Goal: Transaction & Acquisition: Purchase product/service

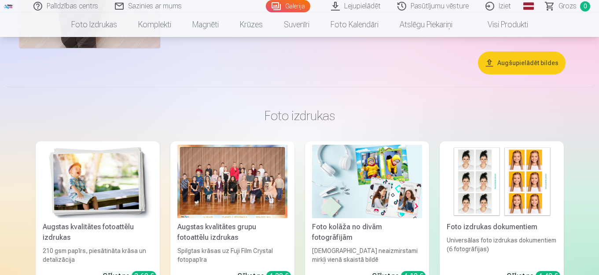
scroll to position [2069, 0]
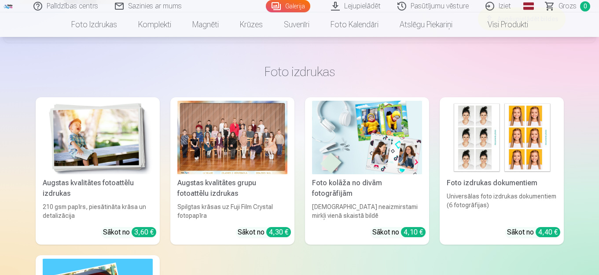
click at [230, 147] on div at bounding box center [232, 138] width 110 height 74
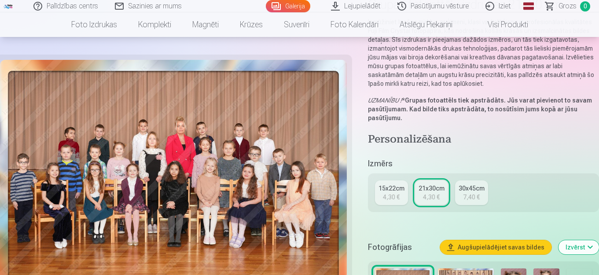
scroll to position [176, 0]
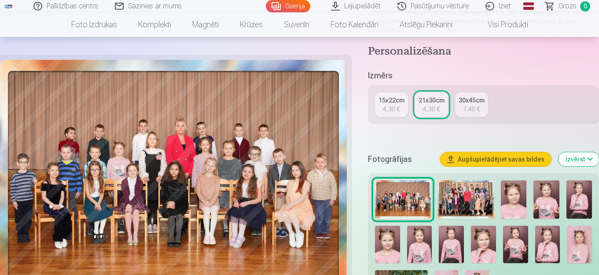
click at [431, 105] on div "4,30 €" at bounding box center [431, 109] width 17 height 9
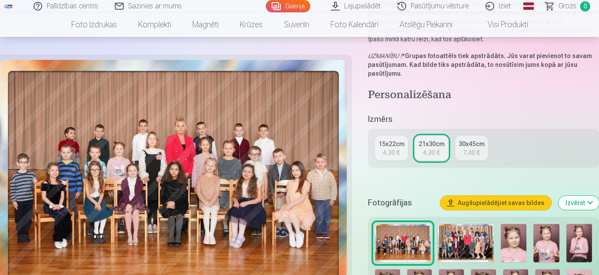
scroll to position [220, 0]
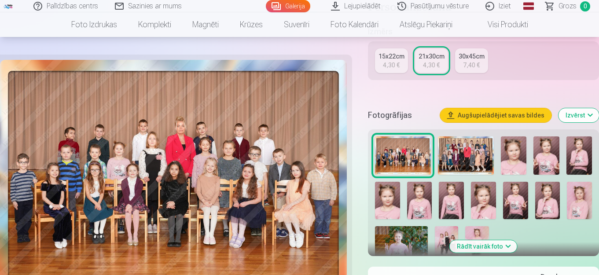
click at [457, 152] on img at bounding box center [466, 155] width 56 height 39
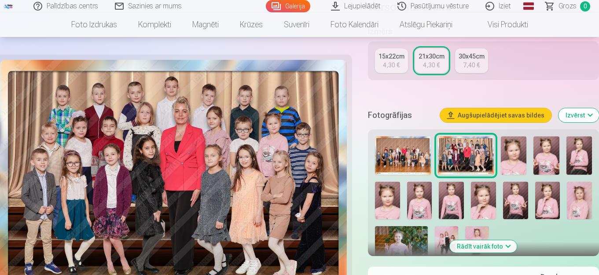
scroll to position [308, 0]
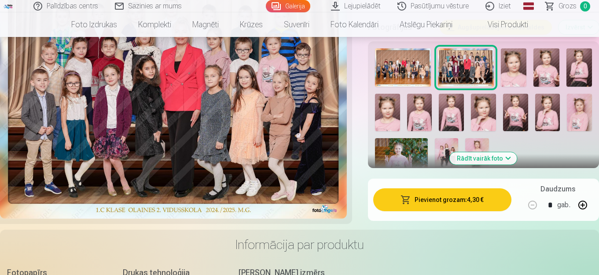
click at [406, 79] on img at bounding box center [403, 67] width 56 height 39
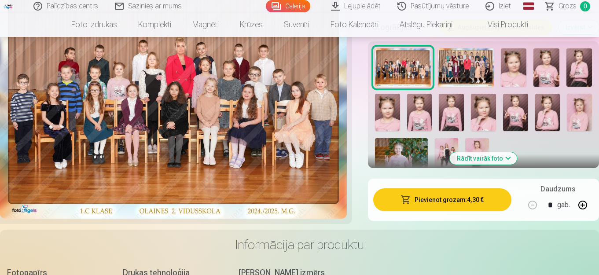
click at [431, 199] on button "Pievienot grozam : 4,30 €" at bounding box center [442, 199] width 138 height 23
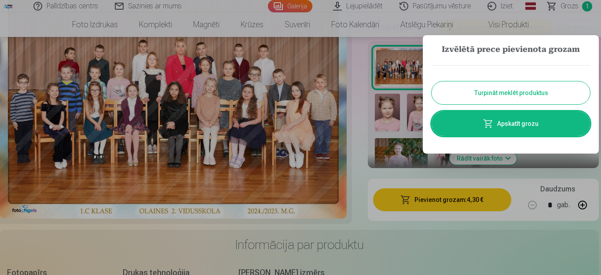
click at [480, 98] on button "Turpināt meklēt produktus" at bounding box center [511, 92] width 159 height 23
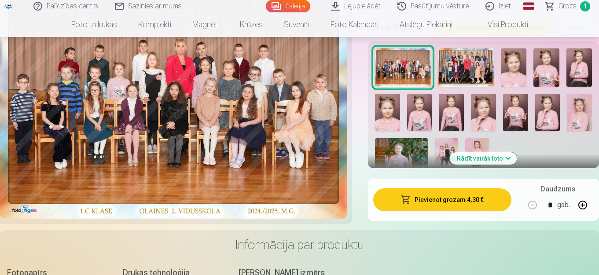
click at [458, 69] on img at bounding box center [466, 67] width 56 height 39
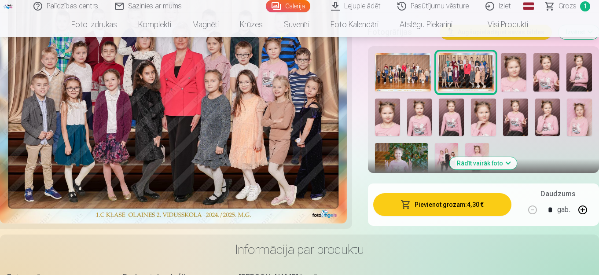
scroll to position [352, 0]
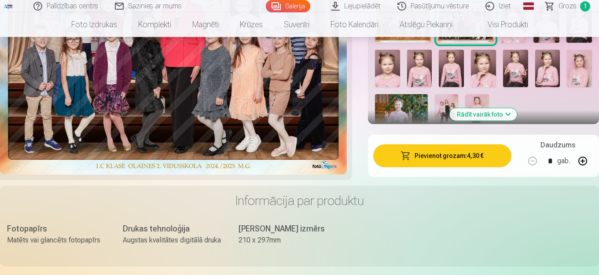
click at [440, 156] on button "Pievienot grozam : 4,30 €" at bounding box center [442, 155] width 138 height 23
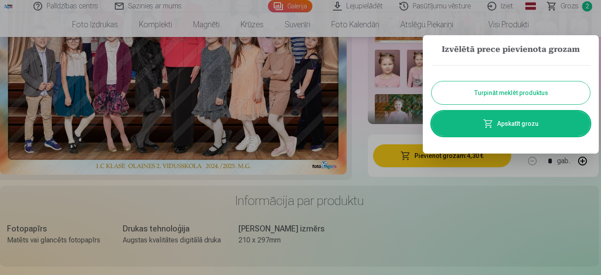
click at [458, 96] on button "Turpināt meklēt produktus" at bounding box center [511, 92] width 159 height 23
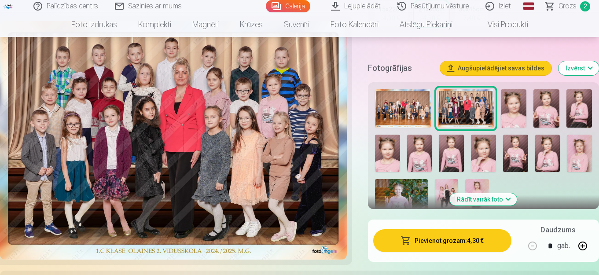
scroll to position [264, 0]
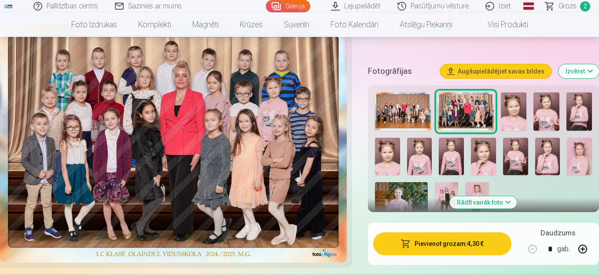
click at [513, 115] on img at bounding box center [514, 111] width 26 height 39
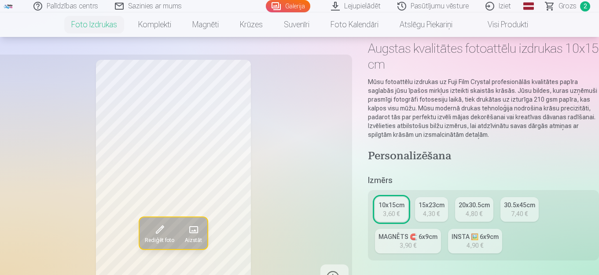
scroll to position [88, 0]
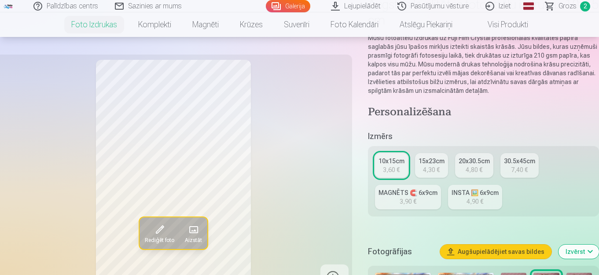
click at [403, 198] on div "3,90 €" at bounding box center [408, 201] width 17 height 9
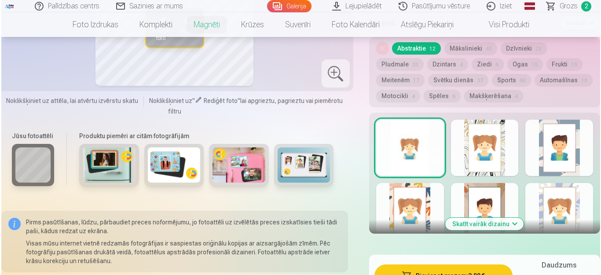
scroll to position [528, 0]
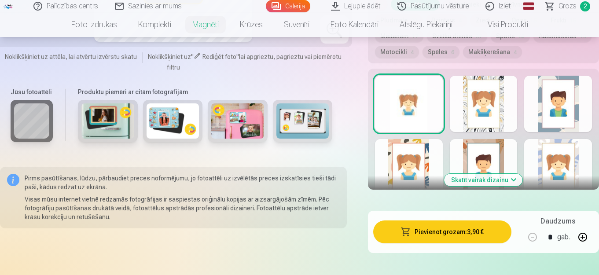
click at [579, 240] on button at bounding box center [582, 237] width 21 height 21
click at [579, 238] on button at bounding box center [582, 237] width 21 height 21
type input "*"
click at [449, 234] on button "Pievienot grozam : 11,70 €" at bounding box center [442, 232] width 138 height 23
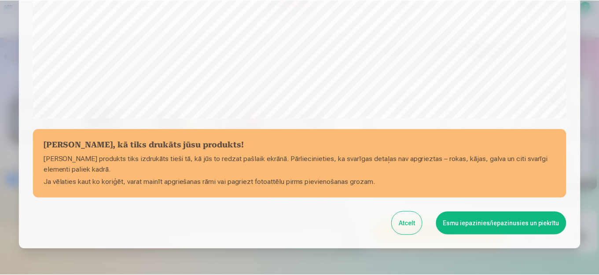
scroll to position [359, 0]
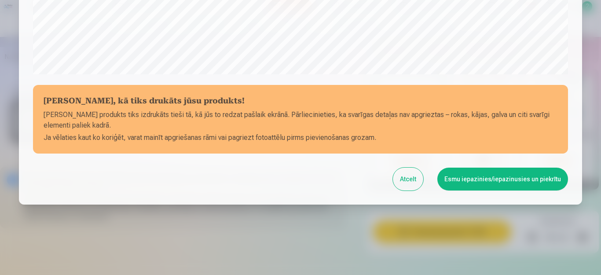
click at [461, 181] on button "Esmu iepazinies/iepazinusies un piekrītu" at bounding box center [503, 179] width 131 height 23
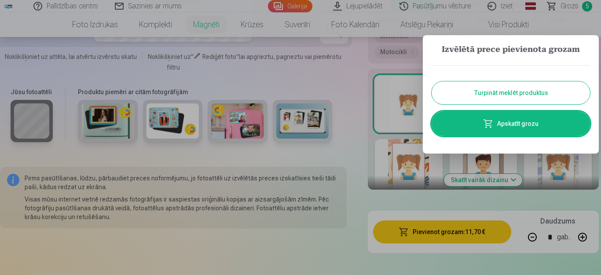
click at [462, 98] on button "Turpināt meklēt produktus" at bounding box center [511, 92] width 159 height 23
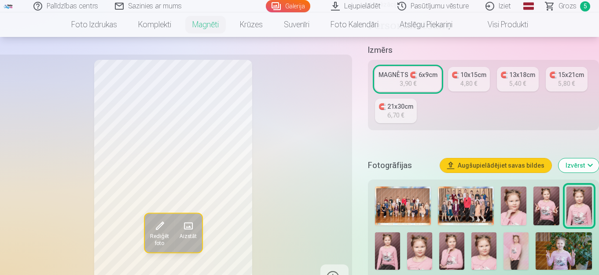
scroll to position [220, 0]
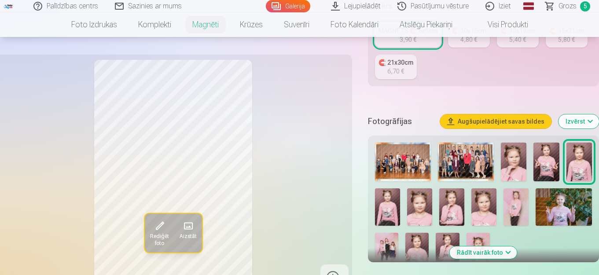
click at [547, 162] on img at bounding box center [547, 162] width 26 height 39
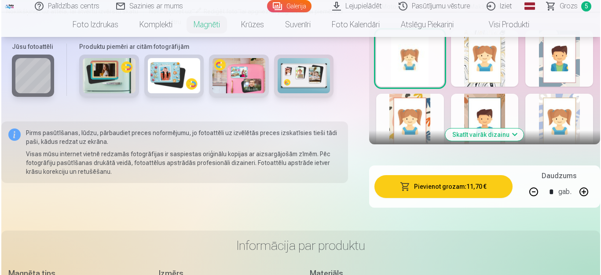
scroll to position [660, 0]
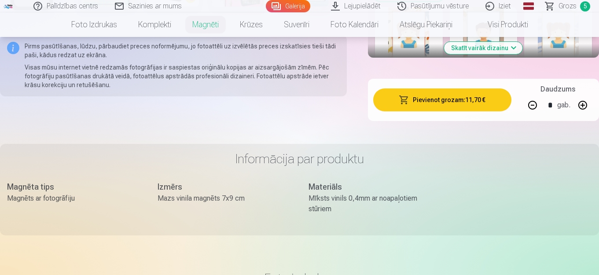
click at [438, 103] on button "Pievienot grozam : 11,70 €" at bounding box center [442, 100] width 138 height 23
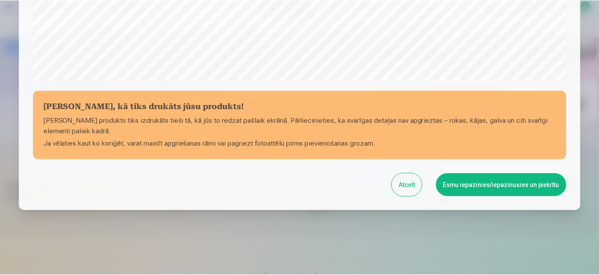
scroll to position [359, 0]
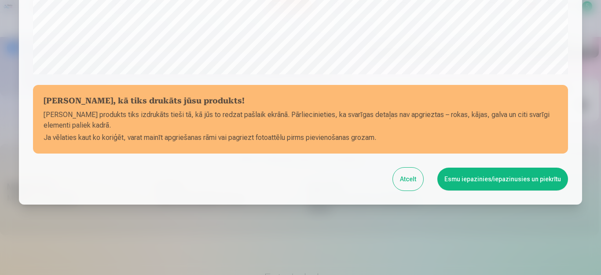
click at [405, 183] on button "Atcelt" at bounding box center [408, 179] width 30 height 23
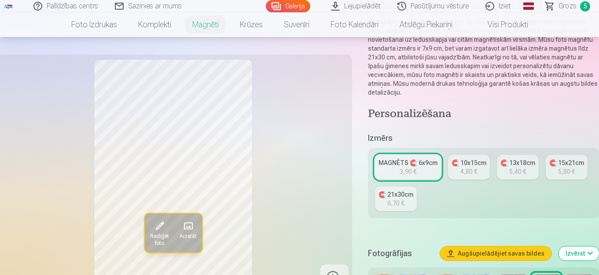
scroll to position [132, 0]
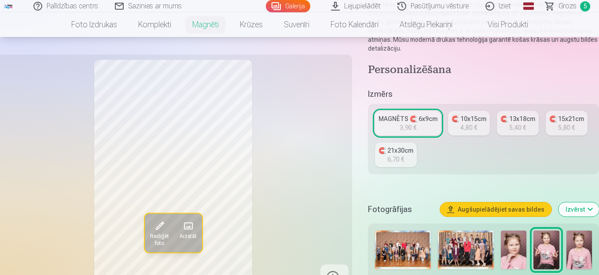
click at [586, 208] on button "Izvērst" at bounding box center [579, 210] width 41 height 14
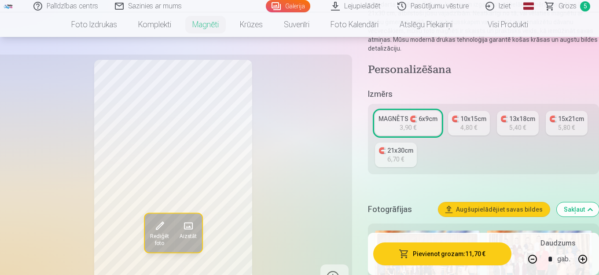
scroll to position [264, 0]
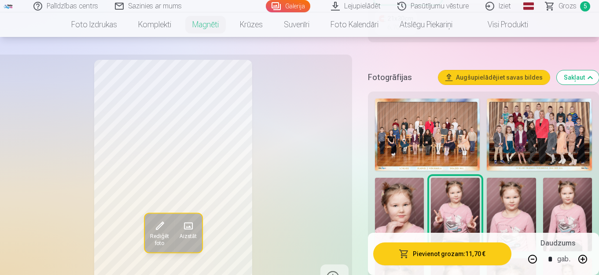
click at [588, 83] on button "Sakļaut" at bounding box center [578, 77] width 42 height 14
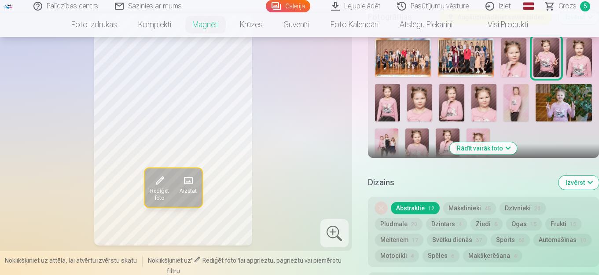
scroll to position [267, 0]
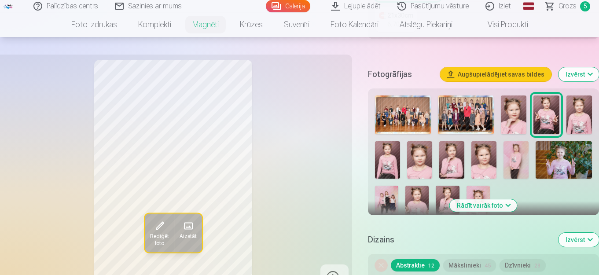
click at [387, 154] on img at bounding box center [387, 160] width 25 height 38
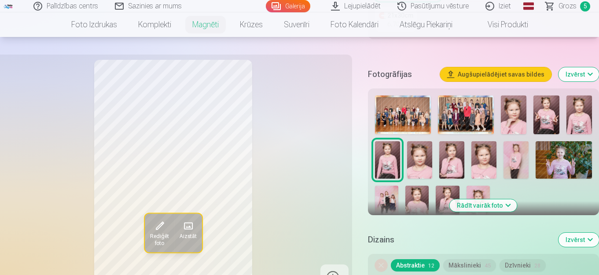
click at [384, 75] on h5 "Fotogrāfijas" at bounding box center [400, 74] width 65 height 12
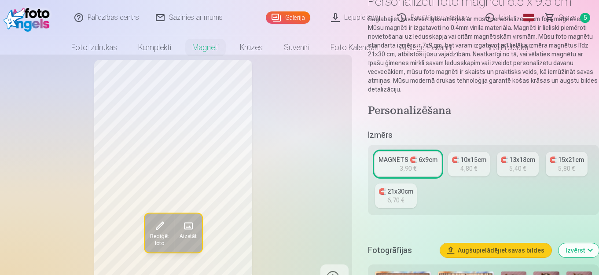
scroll to position [0, 0]
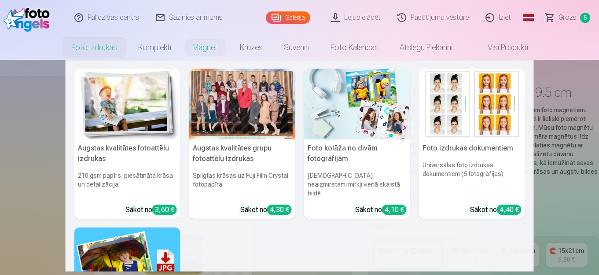
click at [247, 125] on div at bounding box center [242, 104] width 106 height 71
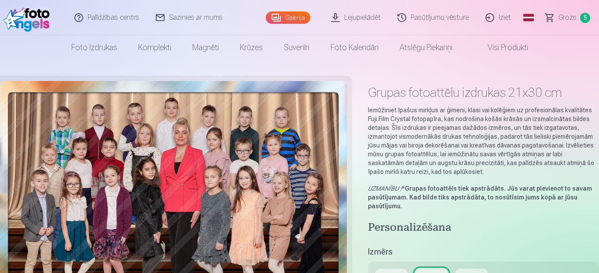
type input "*"
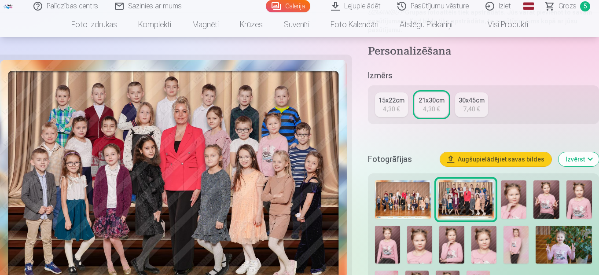
scroll to position [264, 0]
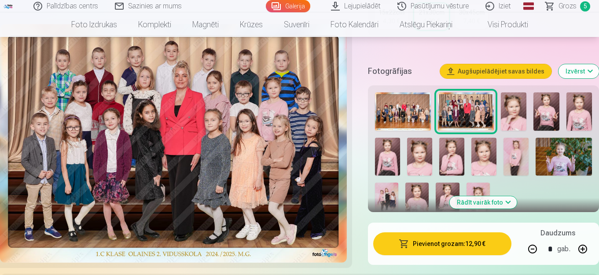
click at [510, 104] on img at bounding box center [514, 111] width 26 height 39
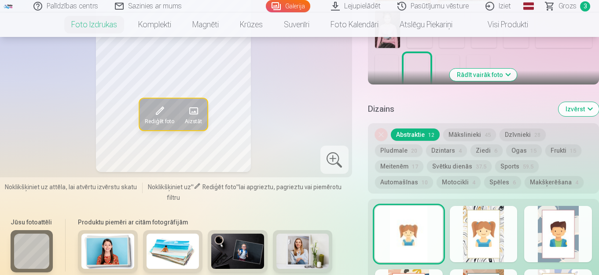
scroll to position [264, 0]
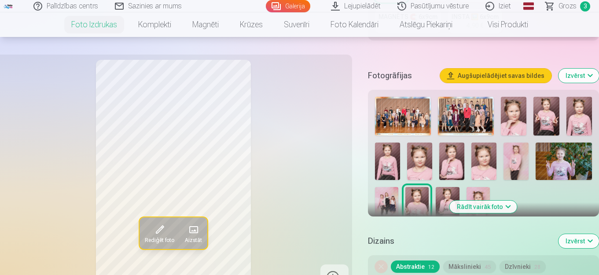
click at [555, 162] on img at bounding box center [564, 161] width 56 height 37
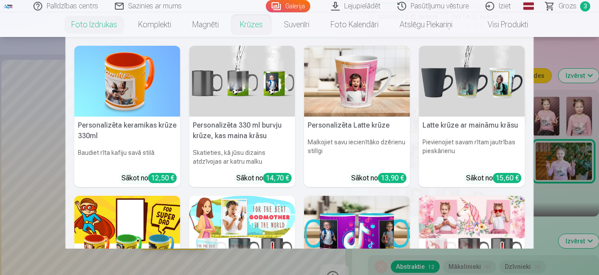
click at [251, 24] on link "Krūzes" at bounding box center [251, 24] width 44 height 25
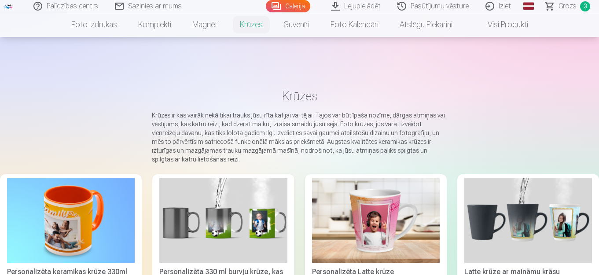
scroll to position [88, 0]
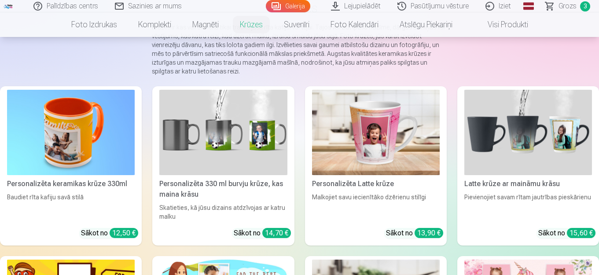
click at [82, 132] on img at bounding box center [71, 132] width 128 height 85
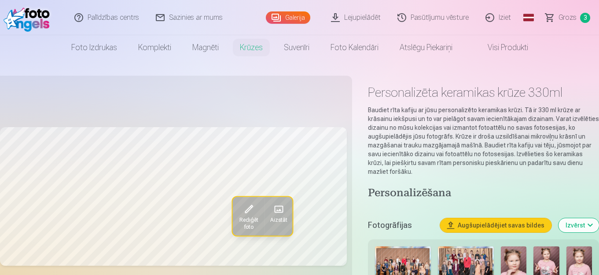
drag, startPoint x: 255, startPoint y: 201, endPoint x: 251, endPoint y: 205, distance: 5.0
click at [251, 205] on button "Rediģēt foto" at bounding box center [248, 216] width 32 height 39
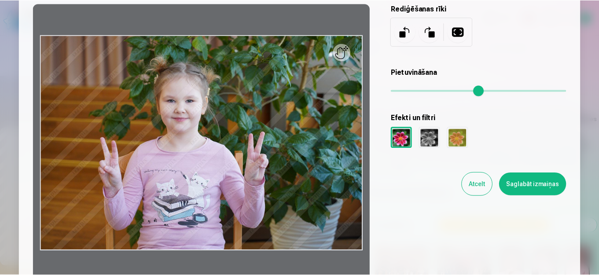
scroll to position [88, 0]
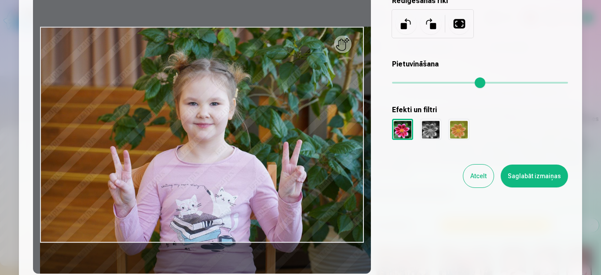
drag, startPoint x: 395, startPoint y: 81, endPoint x: 402, endPoint y: 82, distance: 7.1
click at [402, 82] on input "range" at bounding box center [480, 83] width 176 height 2
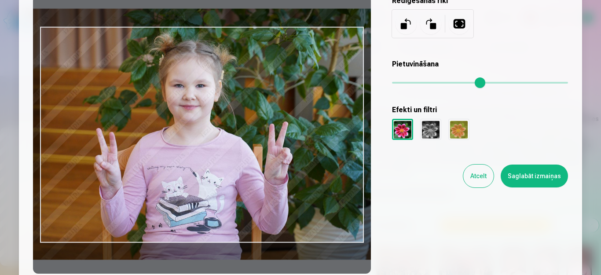
drag, startPoint x: 332, startPoint y: 125, endPoint x: 318, endPoint y: 107, distance: 22.9
click at [318, 107] on div at bounding box center [202, 135] width 338 height 278
type input "****"
click at [526, 171] on button "Saglabāt izmaiņas" at bounding box center [534, 176] width 67 height 23
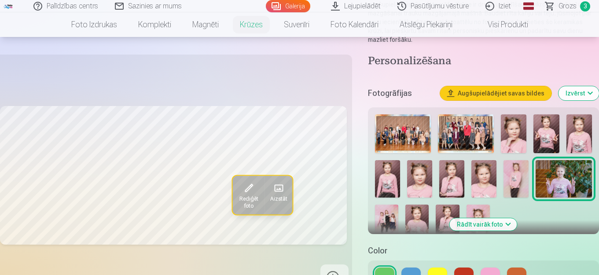
scroll to position [220, 0]
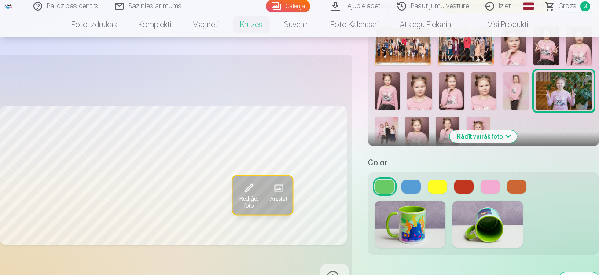
click at [408, 188] on button at bounding box center [411, 187] width 19 height 14
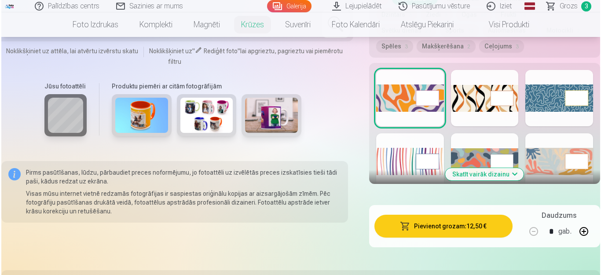
scroll to position [528, 0]
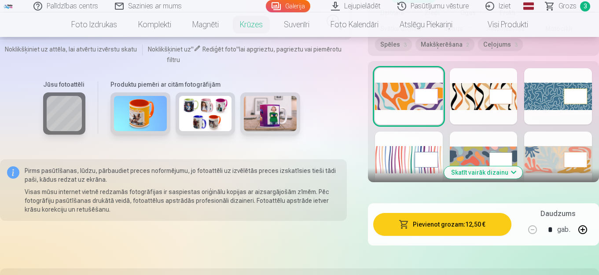
click at [442, 230] on button "Pievienot grozam : 12,50 €" at bounding box center [442, 224] width 138 height 23
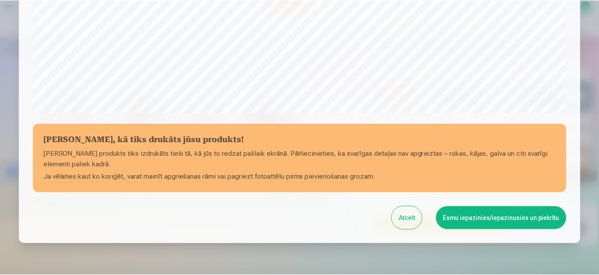
scroll to position [359, 0]
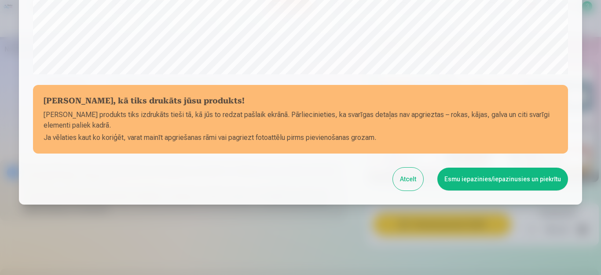
click at [468, 179] on button "Esmu iepazinies/iepazinusies un piekrītu" at bounding box center [503, 179] width 131 height 23
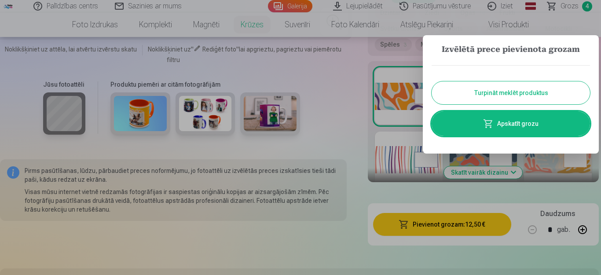
click at [468, 86] on button "Turpināt meklēt produktus" at bounding box center [511, 92] width 159 height 23
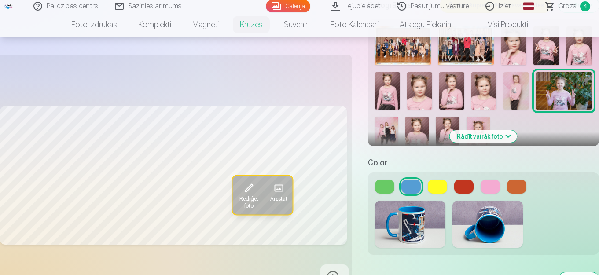
scroll to position [176, 0]
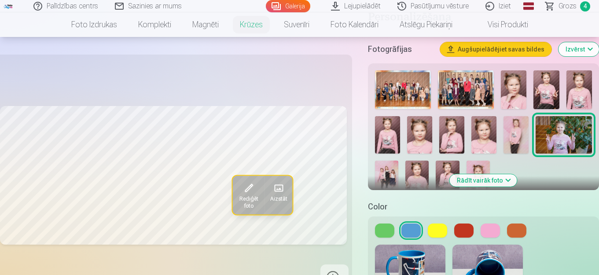
click at [521, 132] on img at bounding box center [516, 135] width 25 height 38
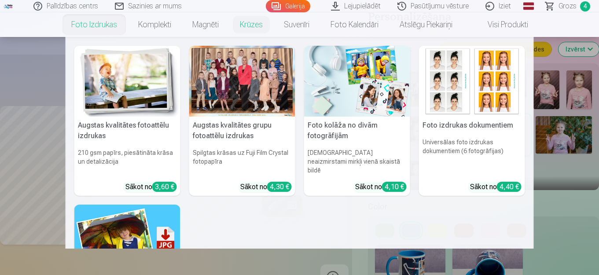
click at [88, 26] on link "Foto izdrukas" at bounding box center [94, 24] width 67 height 25
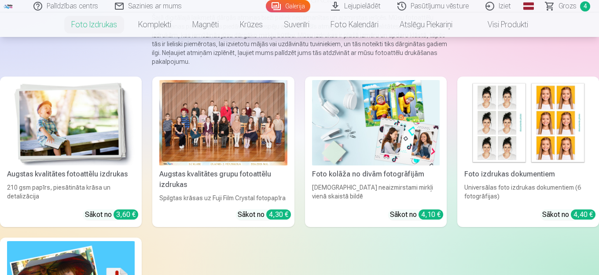
scroll to position [88, 0]
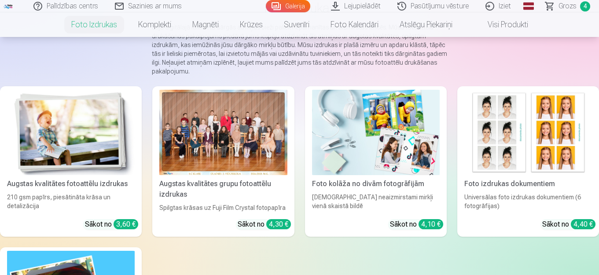
click at [236, 144] on div at bounding box center [223, 132] width 128 height 85
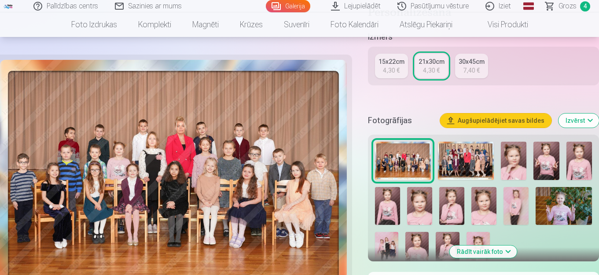
scroll to position [220, 0]
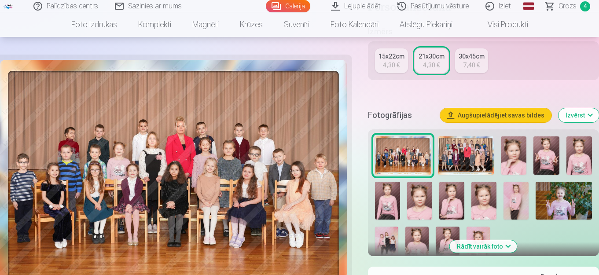
click at [546, 157] on img at bounding box center [547, 155] width 26 height 39
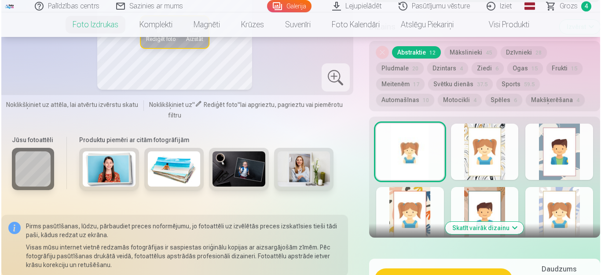
scroll to position [528, 0]
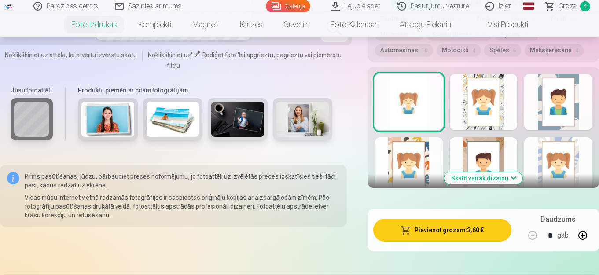
click at [426, 228] on button "Pievienot grozam : 3,60 €" at bounding box center [442, 230] width 138 height 23
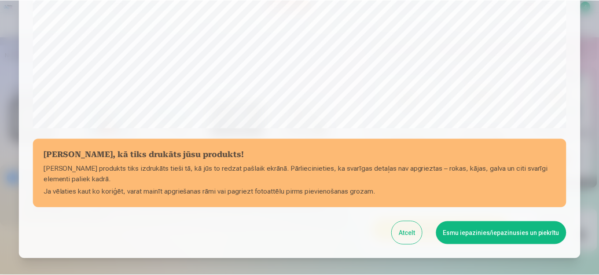
scroll to position [315, 0]
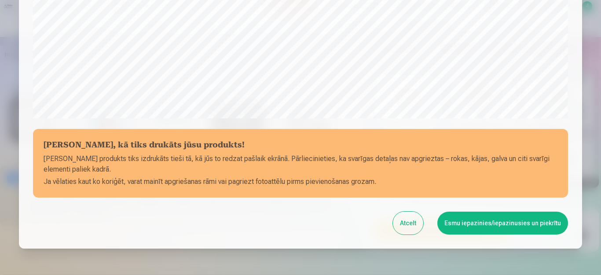
click at [498, 228] on button "Esmu iepazinies/iepazinusies un piekrītu" at bounding box center [503, 223] width 131 height 23
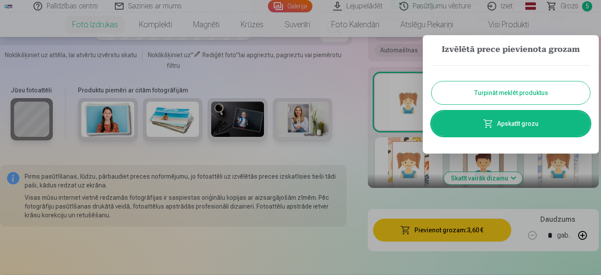
drag, startPoint x: 505, startPoint y: 92, endPoint x: 501, endPoint y: 95, distance: 5.0
click at [505, 91] on button "Turpināt meklēt produktus" at bounding box center [511, 92] width 159 height 23
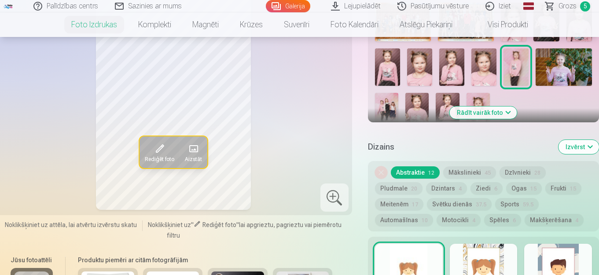
scroll to position [264, 0]
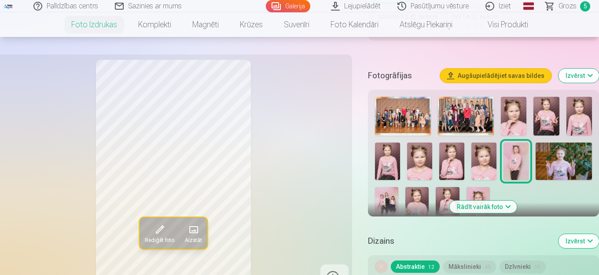
click at [480, 165] on img at bounding box center [484, 162] width 25 height 38
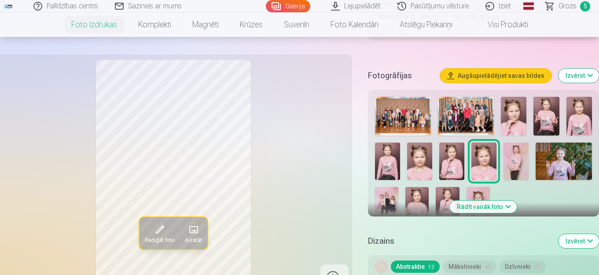
scroll to position [352, 0]
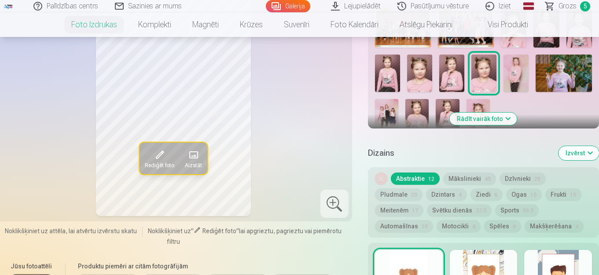
click at [465, 180] on button "Mākslinieki 45" at bounding box center [469, 179] width 53 height 12
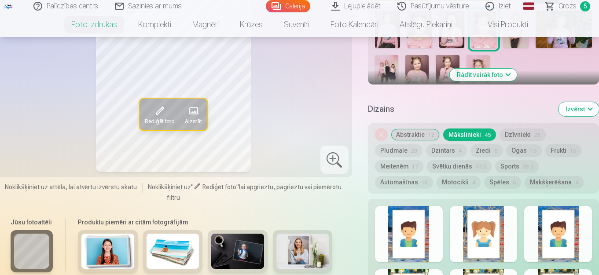
scroll to position [484, 0]
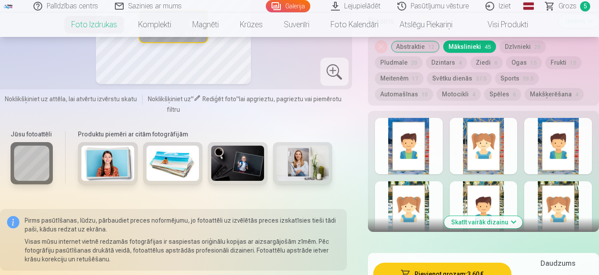
click at [406, 205] on div at bounding box center [409, 209] width 68 height 56
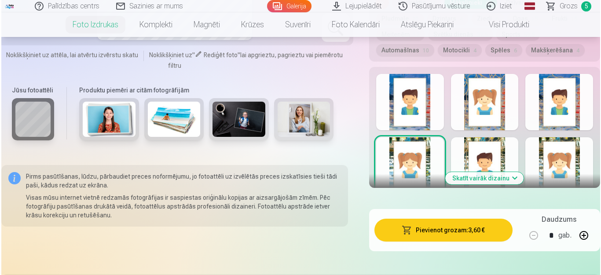
scroll to position [572, 0]
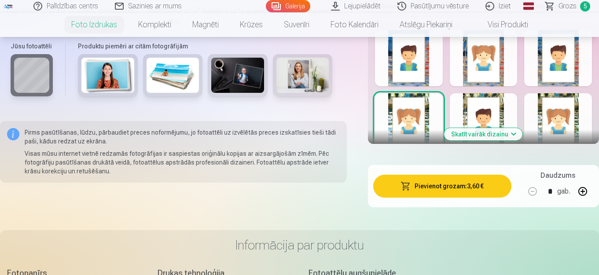
click at [446, 186] on button "Pievienot grozam : 3,60 €" at bounding box center [442, 186] width 138 height 23
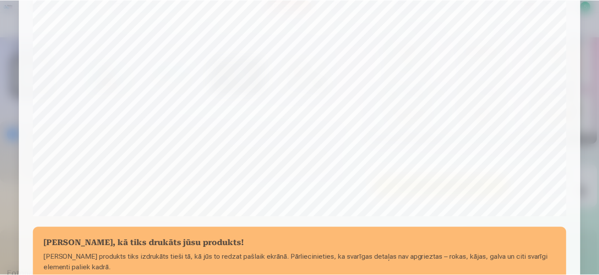
scroll to position [359, 0]
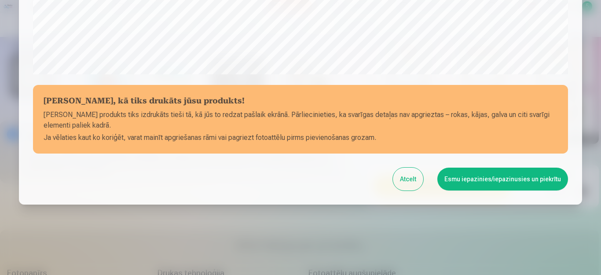
click at [474, 183] on button "Esmu iepazinies/iepazinusies un piekrītu" at bounding box center [503, 179] width 131 height 23
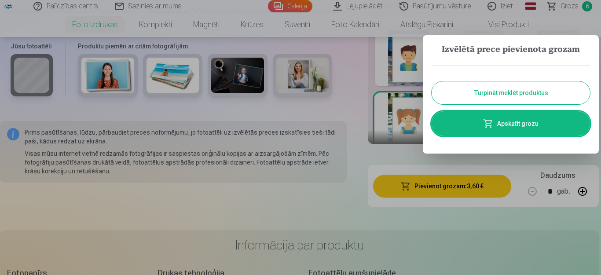
click at [473, 88] on button "Turpināt meklēt produktus" at bounding box center [511, 92] width 159 height 23
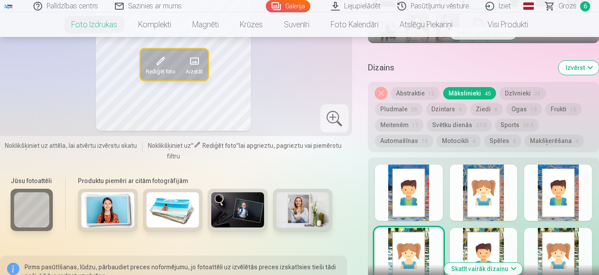
scroll to position [396, 0]
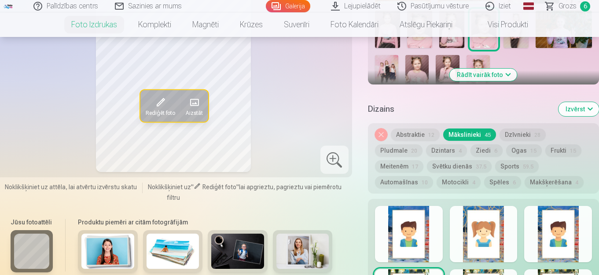
click at [487, 147] on button "Ziedi 6" at bounding box center [487, 150] width 32 height 12
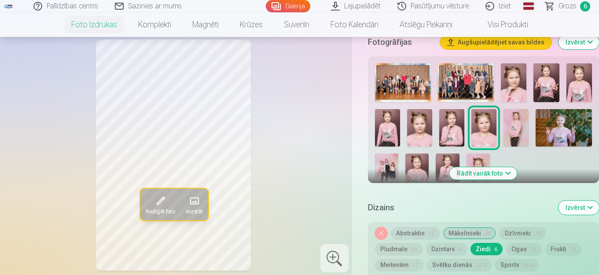
scroll to position [264, 0]
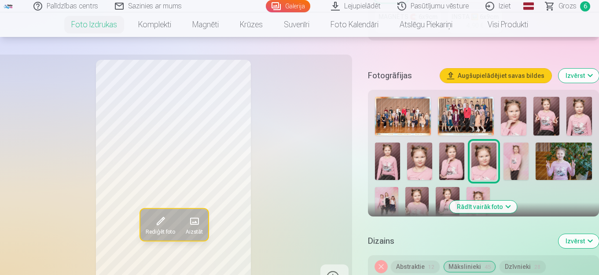
click at [442, 195] on img at bounding box center [447, 204] width 23 height 35
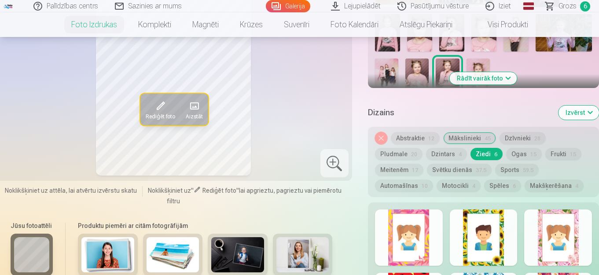
scroll to position [396, 0]
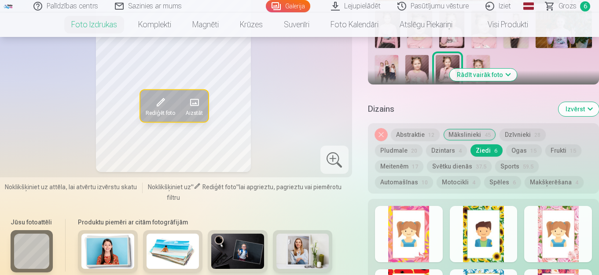
click at [487, 229] on div at bounding box center [484, 234] width 68 height 56
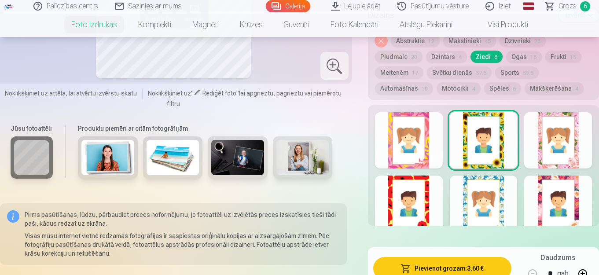
scroll to position [528, 0]
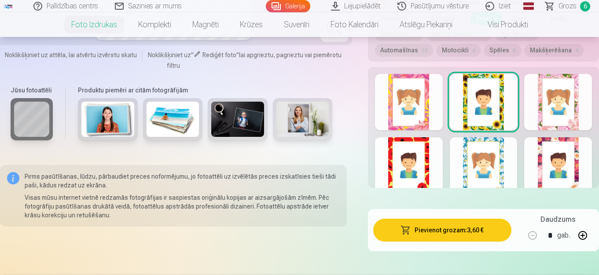
click at [487, 173] on div at bounding box center [484, 165] width 68 height 56
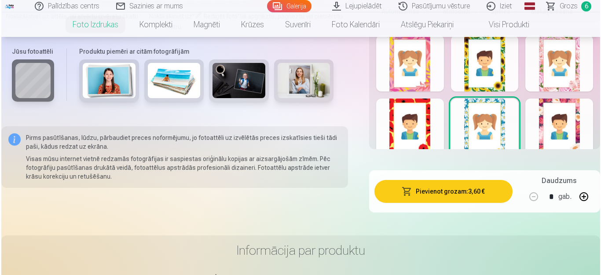
scroll to position [572, 0]
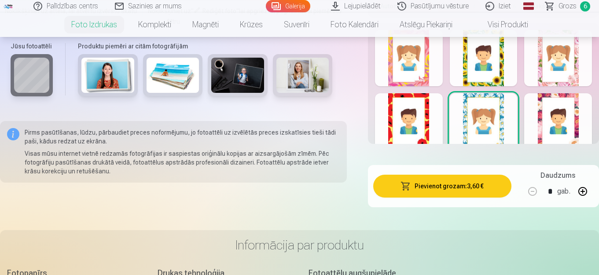
click at [581, 190] on button at bounding box center [582, 191] width 21 height 21
click at [437, 186] on button "Pievienot grozam : 7,20 €" at bounding box center [442, 186] width 138 height 23
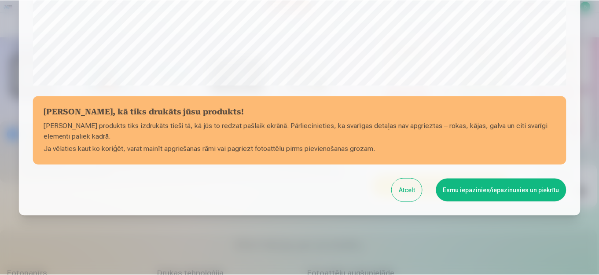
scroll to position [359, 0]
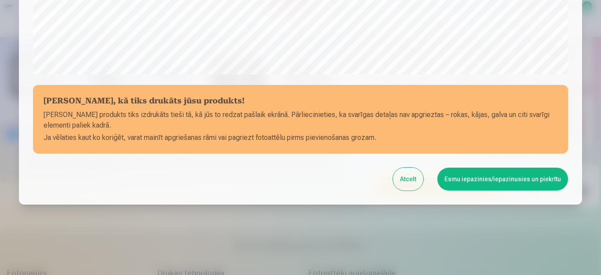
click at [450, 178] on button "Esmu iepazinies/iepazinusies un piekrītu" at bounding box center [503, 179] width 131 height 23
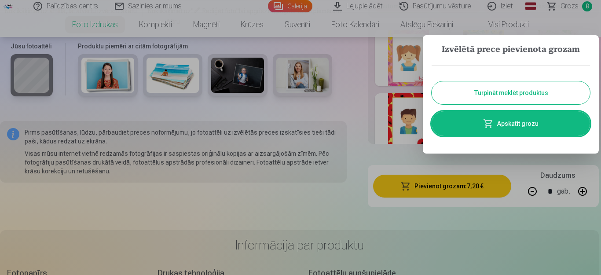
click at [507, 92] on button "Turpināt meklēt produktus" at bounding box center [511, 92] width 159 height 23
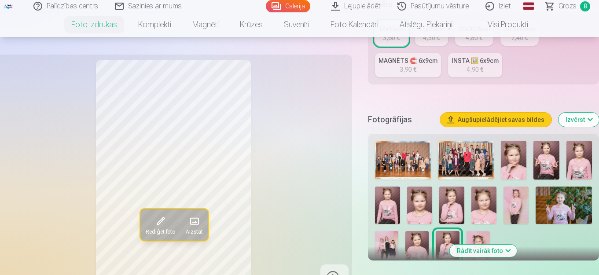
scroll to position [264, 0]
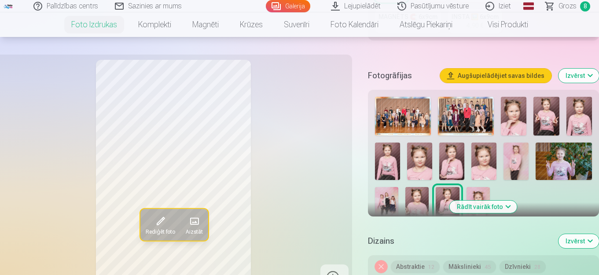
click at [419, 164] on img at bounding box center [419, 162] width 25 height 38
click at [414, 199] on img at bounding box center [417, 204] width 23 height 35
click at [438, 201] on img at bounding box center [447, 204] width 23 height 35
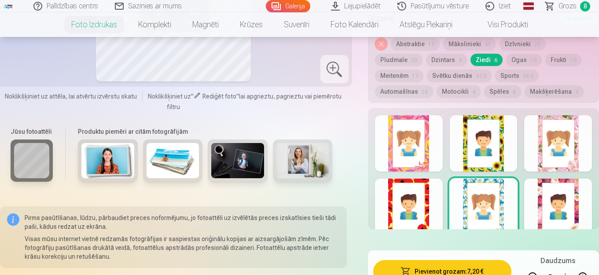
scroll to position [528, 0]
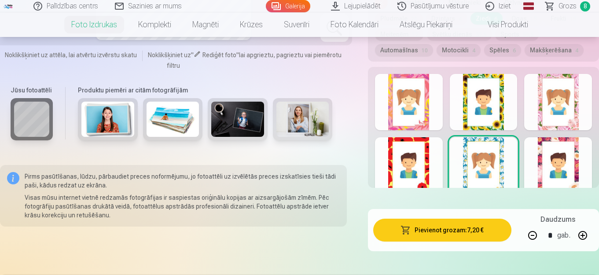
click at [579, 236] on button at bounding box center [582, 235] width 21 height 21
click at [532, 236] on button at bounding box center [532, 235] width 21 height 21
type input "*"
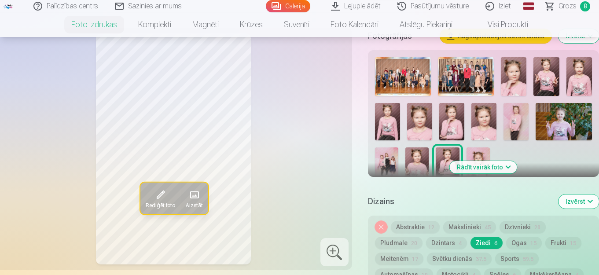
scroll to position [264, 0]
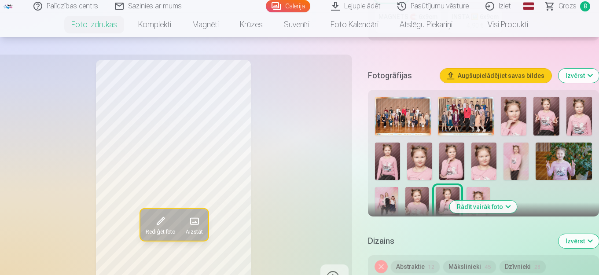
click at [483, 161] on img at bounding box center [484, 162] width 25 height 38
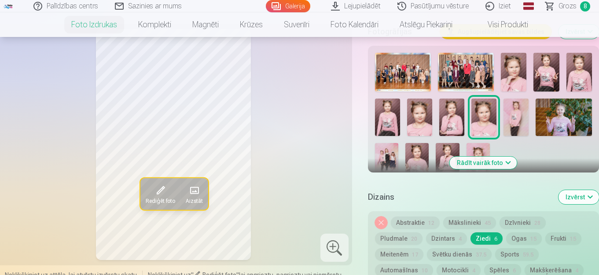
scroll to position [220, 0]
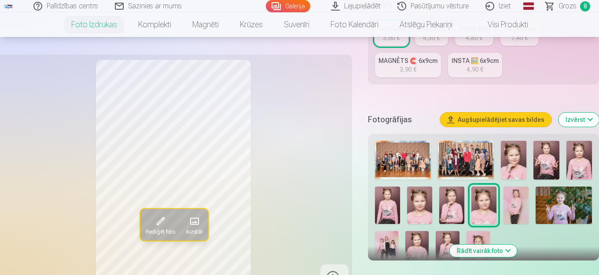
click at [570, 5] on span "Grozs" at bounding box center [568, 6] width 18 height 11
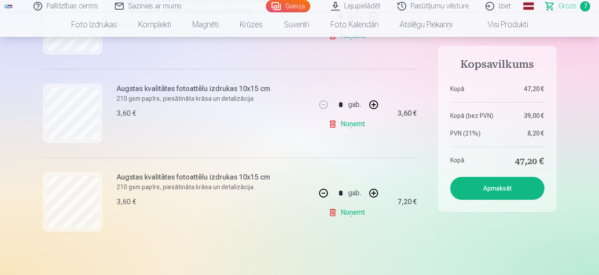
scroll to position [616, 0]
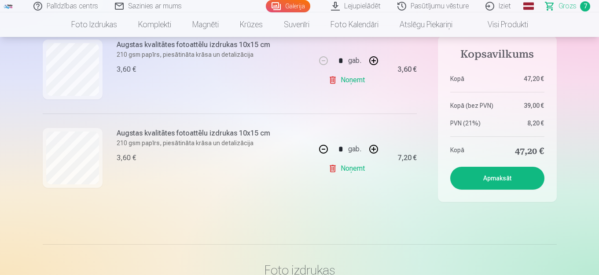
click at [474, 180] on button "Apmaksāt" at bounding box center [497, 178] width 94 height 23
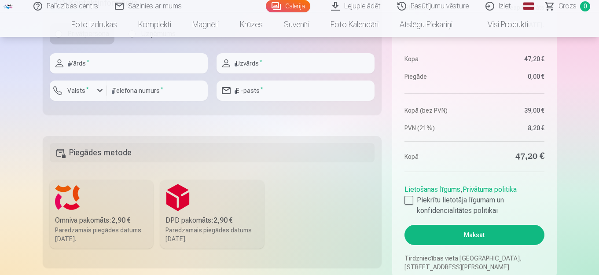
scroll to position [749, 0]
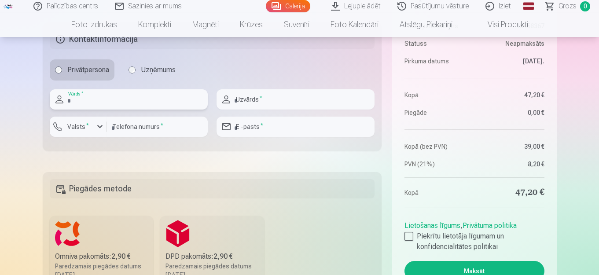
click at [102, 100] on input "text" at bounding box center [129, 99] width 158 height 20
type input "*****"
click at [277, 102] on input "text" at bounding box center [296, 99] width 158 height 20
type input "******"
click at [99, 126] on div "button" at bounding box center [100, 127] width 11 height 11
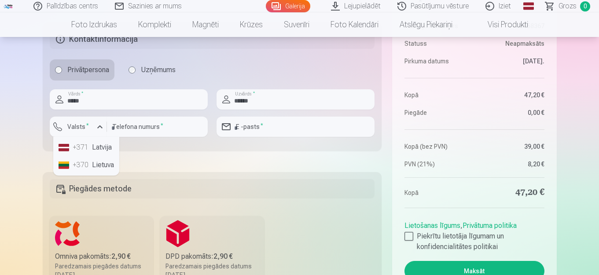
drag, startPoint x: 102, startPoint y: 153, endPoint x: 105, endPoint y: 148, distance: 6.1
click at [103, 153] on li "+371 Latvija" at bounding box center [86, 148] width 63 height 18
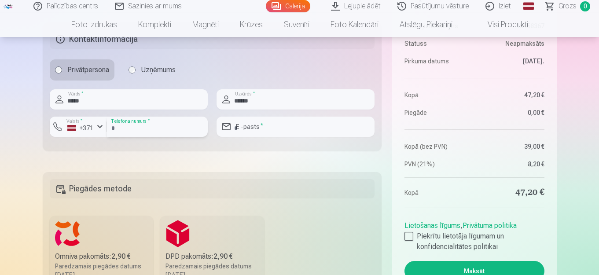
click at [136, 130] on input "number" at bounding box center [157, 127] width 101 height 20
type input "********"
drag, startPoint x: 248, startPoint y: 129, endPoint x: 248, endPoint y: 133, distance: 4.4
click at [249, 132] on input "email" at bounding box center [296, 127] width 158 height 20
type input "*"
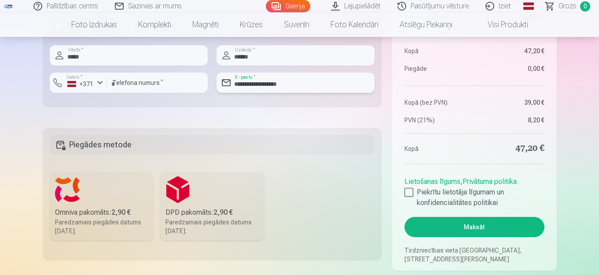
scroll to position [837, 0]
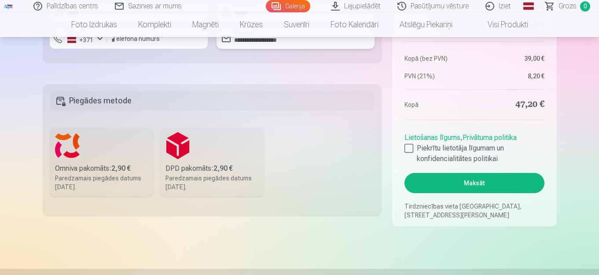
type input "**********"
click at [97, 170] on div "Omniva pakomāts : 2,90 €" at bounding box center [101, 168] width 93 height 11
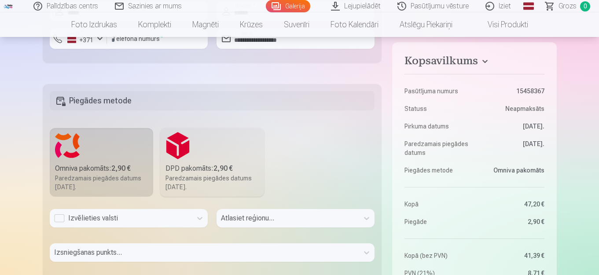
click at [60, 218] on div "Izvēlieties valsti" at bounding box center [129, 218] width 158 height 18
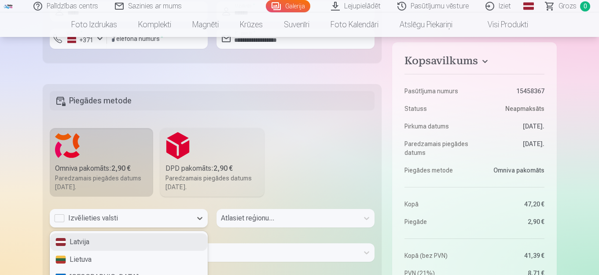
scroll to position [853, 0]
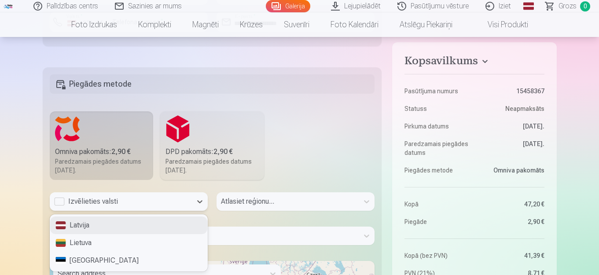
click at [84, 220] on div "Latvija" at bounding box center [128, 226] width 157 height 18
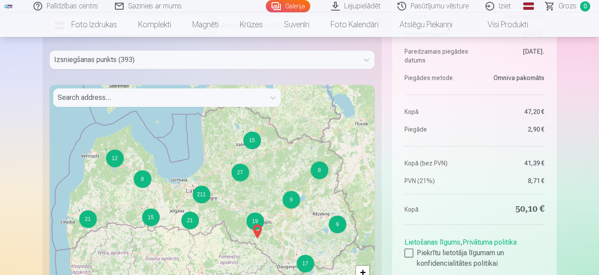
scroll to position [985, 0]
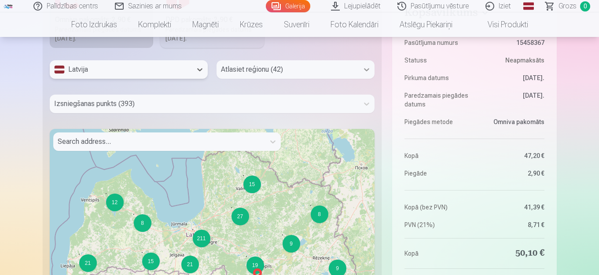
click at [363, 72] on icon at bounding box center [366, 69] width 9 height 9
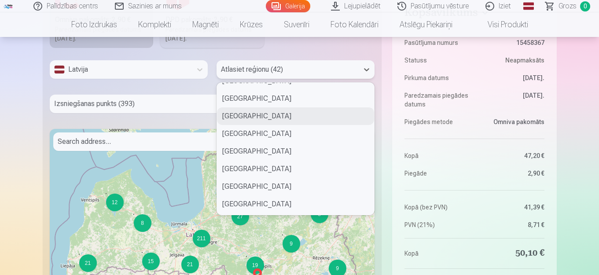
scroll to position [572, 0]
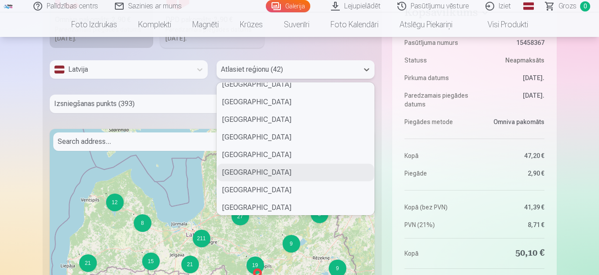
click at [256, 171] on div "[GEOGRAPHIC_DATA]" at bounding box center [295, 173] width 157 height 18
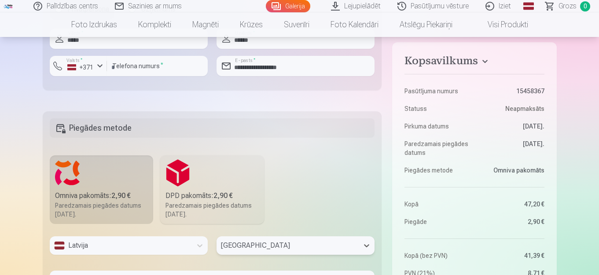
scroll to position [897, 0]
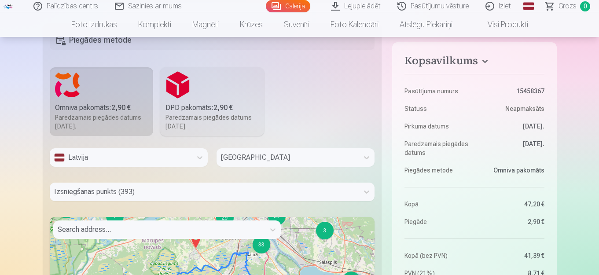
drag, startPoint x: 234, startPoint y: 247, endPoint x: 232, endPoint y: 223, distance: 23.8
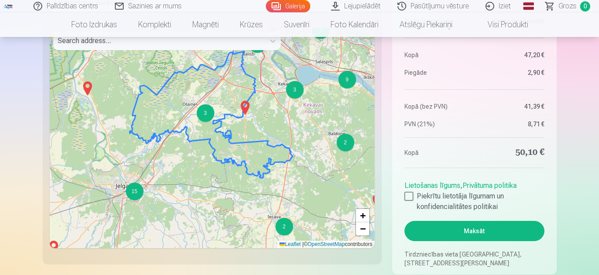
scroll to position [998, 0]
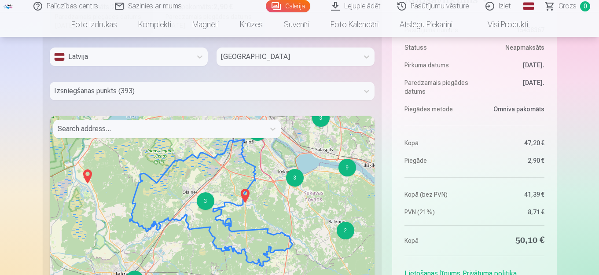
click at [153, 92] on div at bounding box center [204, 91] width 301 height 12
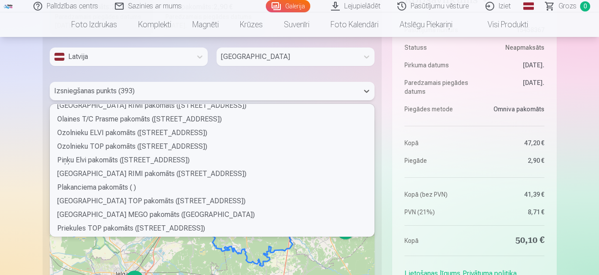
scroll to position [2114, 0]
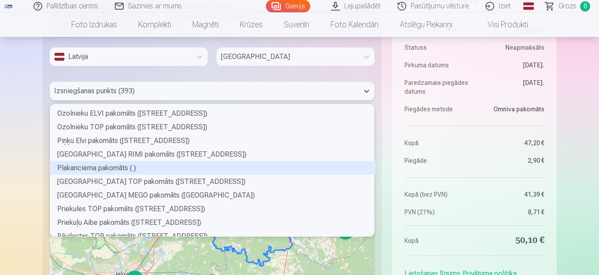
click at [114, 169] on div "Plakanciema pakomāts ( )" at bounding box center [212, 168] width 325 height 14
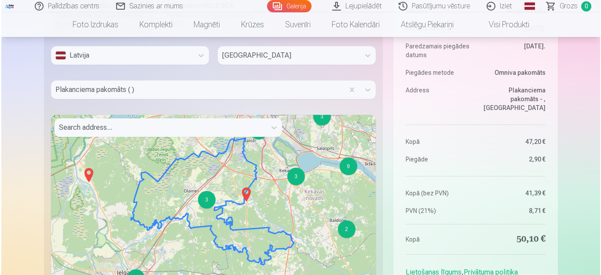
scroll to position [1086, 0]
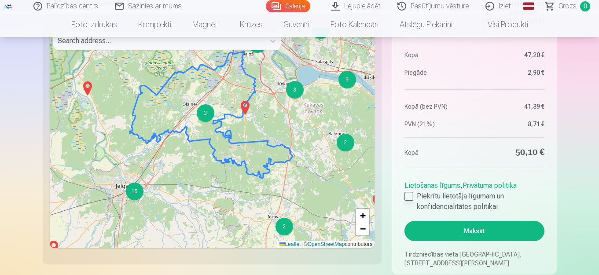
drag, startPoint x: 409, startPoint y: 196, endPoint x: 443, endPoint y: 207, distance: 35.5
click at [409, 196] on div at bounding box center [409, 196] width 9 height 9
click at [467, 233] on button "Maksāt" at bounding box center [475, 231] width 140 height 20
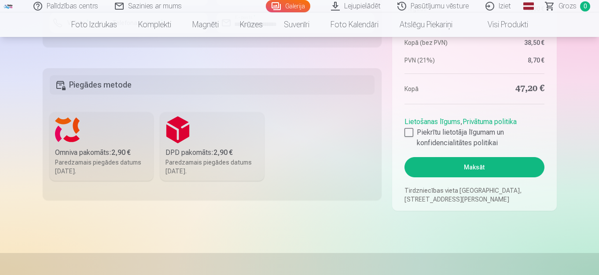
scroll to position [896, 0]
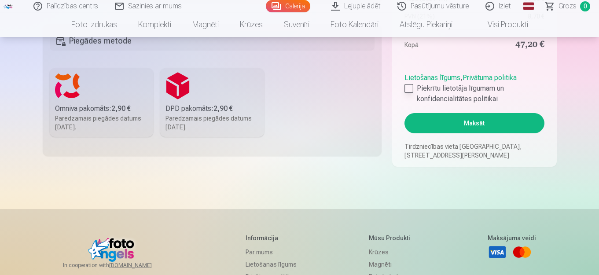
click at [406, 91] on div at bounding box center [409, 88] width 9 height 9
click at [457, 126] on button "Maksāt" at bounding box center [475, 123] width 140 height 20
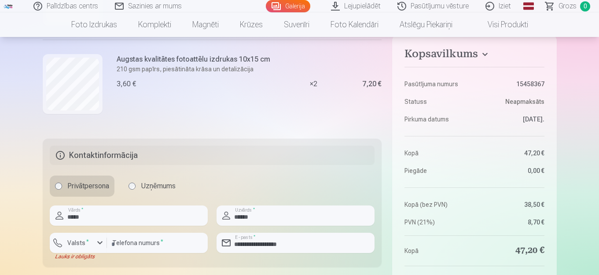
scroll to position [720, 0]
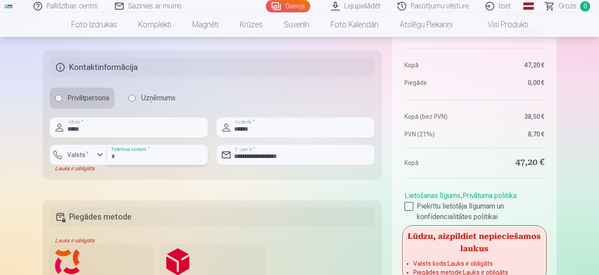
click at [120, 157] on input "**********" at bounding box center [157, 155] width 101 height 20
click at [122, 155] on input "**********" at bounding box center [157, 155] width 101 height 20
click at [113, 153] on input "*********" at bounding box center [157, 155] width 101 height 20
drag, startPoint x: 114, startPoint y: 154, endPoint x: 118, endPoint y: 158, distance: 6.2
click at [115, 154] on input "*********" at bounding box center [157, 155] width 101 height 20
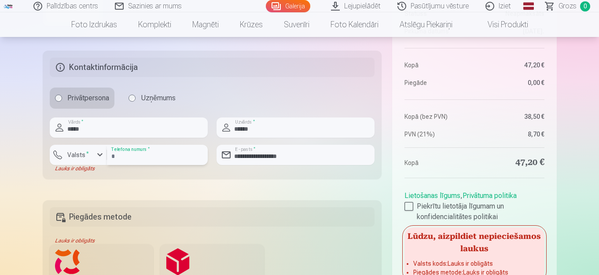
type input "********"
click at [95, 155] on div "button" at bounding box center [100, 155] width 11 height 11
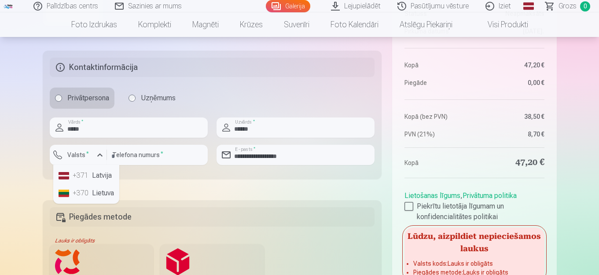
click at [96, 171] on li "+371 Latvija" at bounding box center [86, 176] width 63 height 18
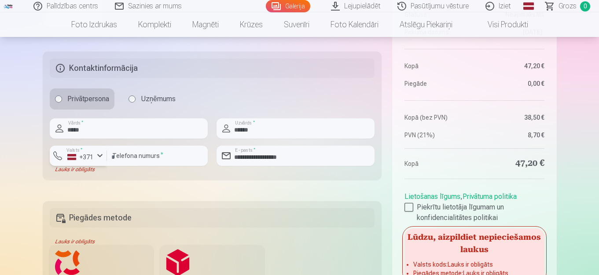
scroll to position [764, 0]
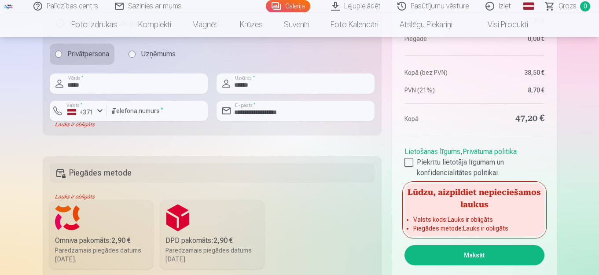
click at [67, 227] on label "Omniva pakomāts : 2,90 € Paredzamais piegādes datums 6.09.2025." at bounding box center [102, 234] width 104 height 69
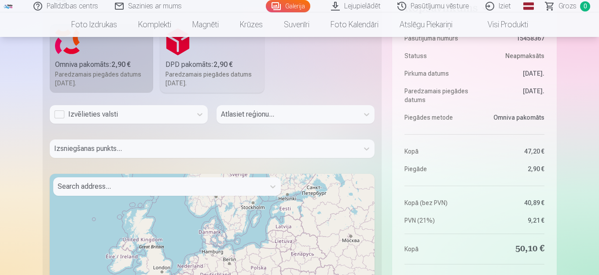
scroll to position [985, 0]
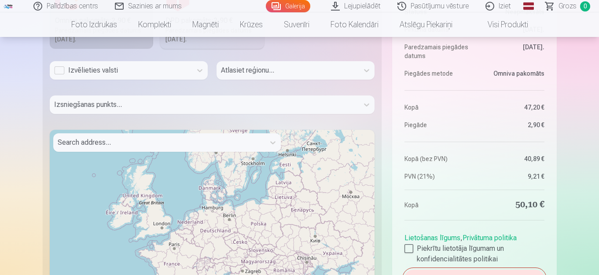
click at [58, 73] on div "Izvēlieties valsti" at bounding box center [120, 70] width 133 height 11
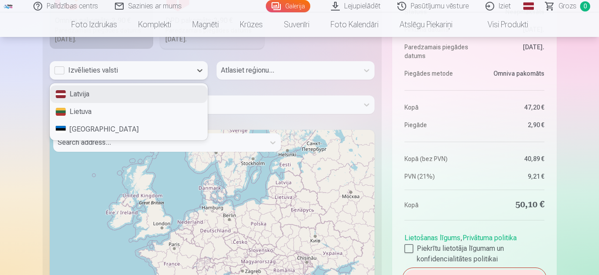
click at [77, 92] on div "Latvija" at bounding box center [128, 94] width 157 height 18
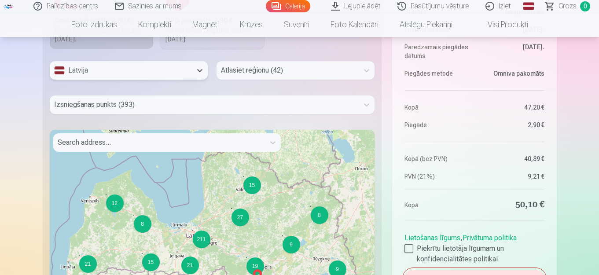
click at [163, 103] on div at bounding box center [204, 105] width 301 height 12
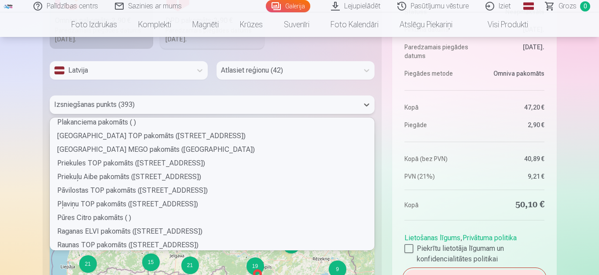
scroll to position [2158, 0]
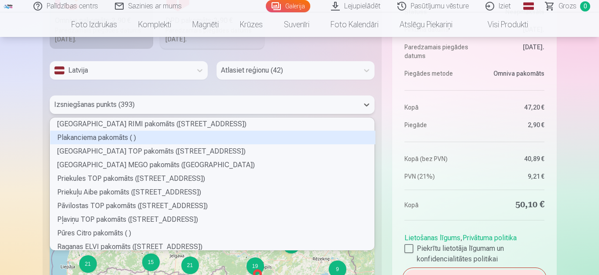
click at [111, 140] on div "Plakanciema pakomāts ( )" at bounding box center [212, 138] width 325 height 14
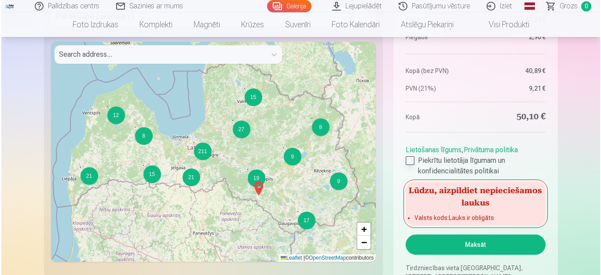
scroll to position [1117, 0]
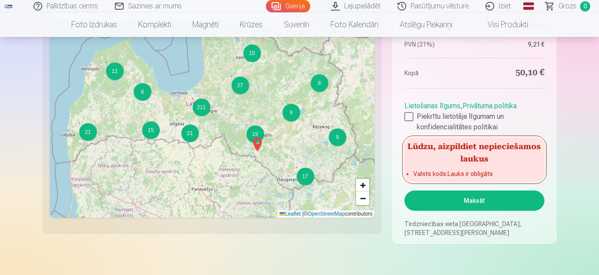
click at [473, 199] on button "Maksāt" at bounding box center [475, 201] width 140 height 20
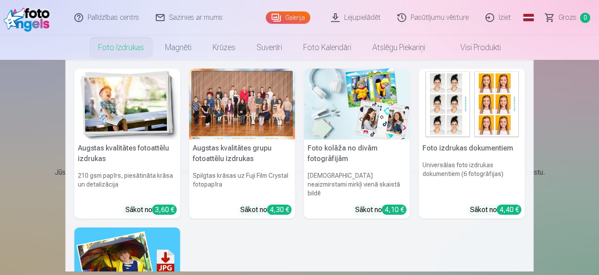
click at [121, 45] on link "Foto izdrukas" at bounding box center [121, 47] width 67 height 25
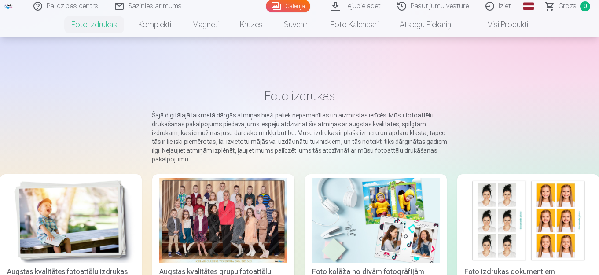
scroll to position [132, 0]
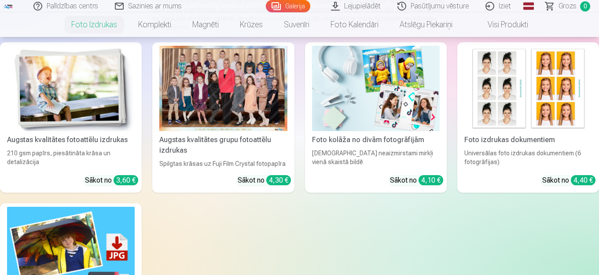
click at [238, 93] on div at bounding box center [223, 88] width 128 height 85
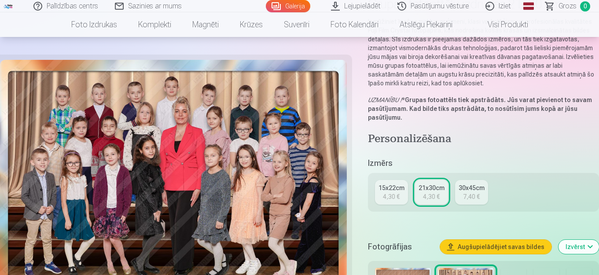
scroll to position [176, 0]
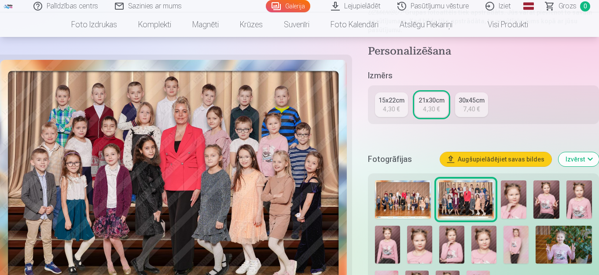
click at [483, 162] on button "Augšupielādējiet savas bildes" at bounding box center [495, 159] width 111 height 14
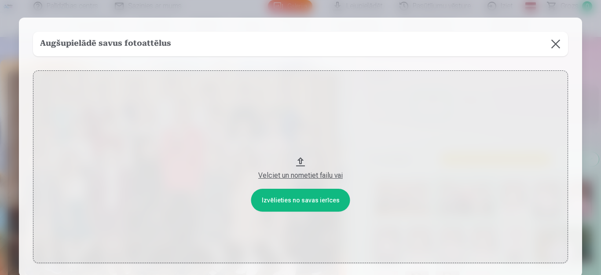
click at [303, 201] on button "Velciet un nometiet failu vai" at bounding box center [300, 166] width 535 height 193
click at [550, 49] on button at bounding box center [556, 44] width 25 height 25
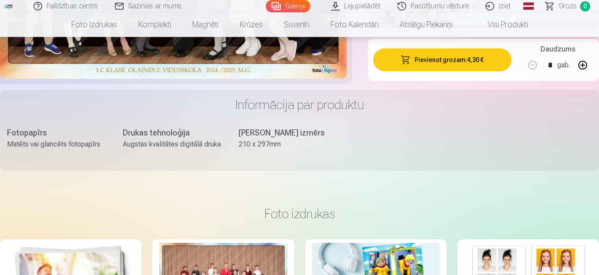
scroll to position [528, 0]
